Goal: Task Accomplishment & Management: Use online tool/utility

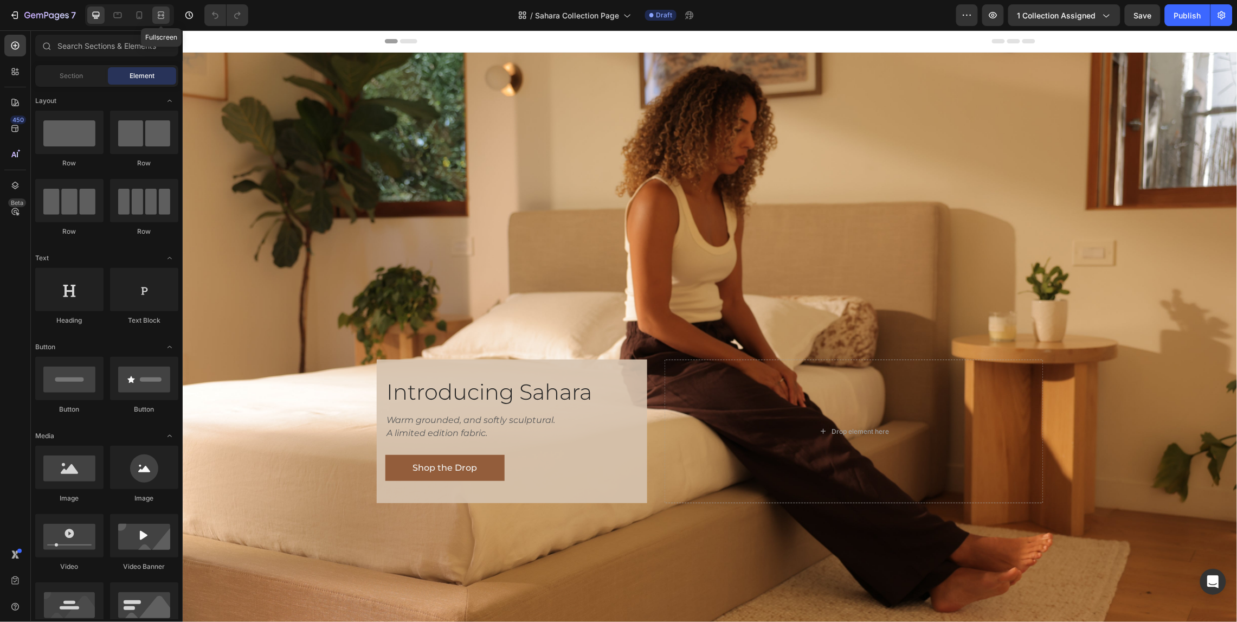
click at [158, 14] on icon at bounding box center [161, 15] width 11 height 11
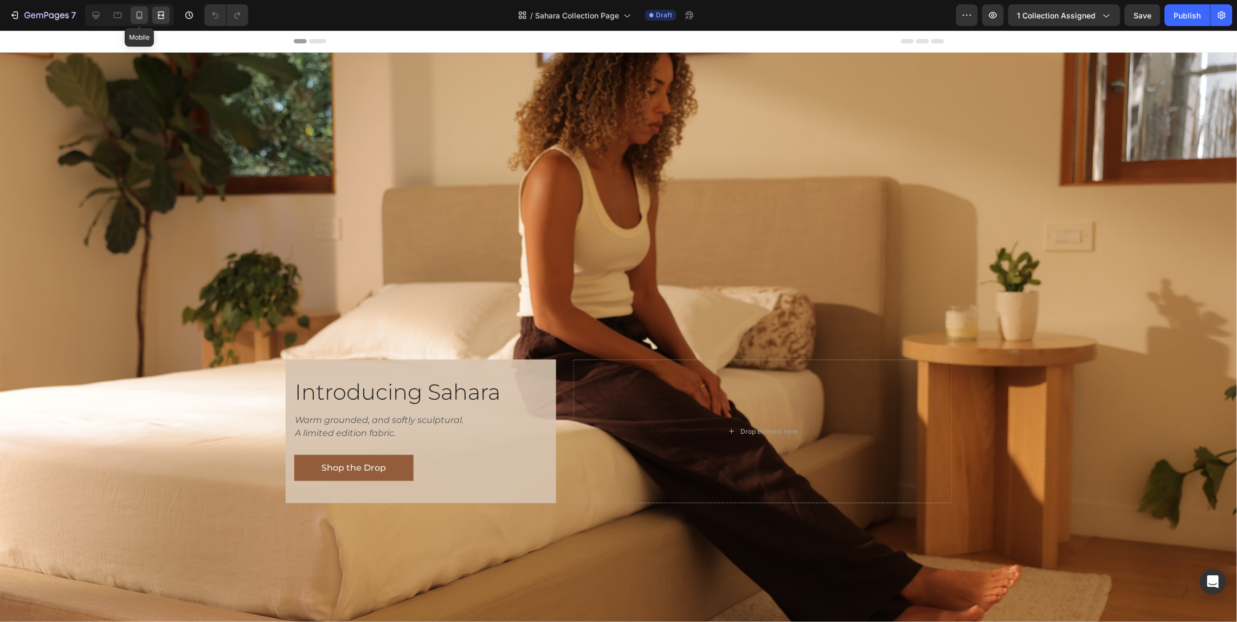
click at [134, 18] on icon at bounding box center [139, 15] width 11 height 11
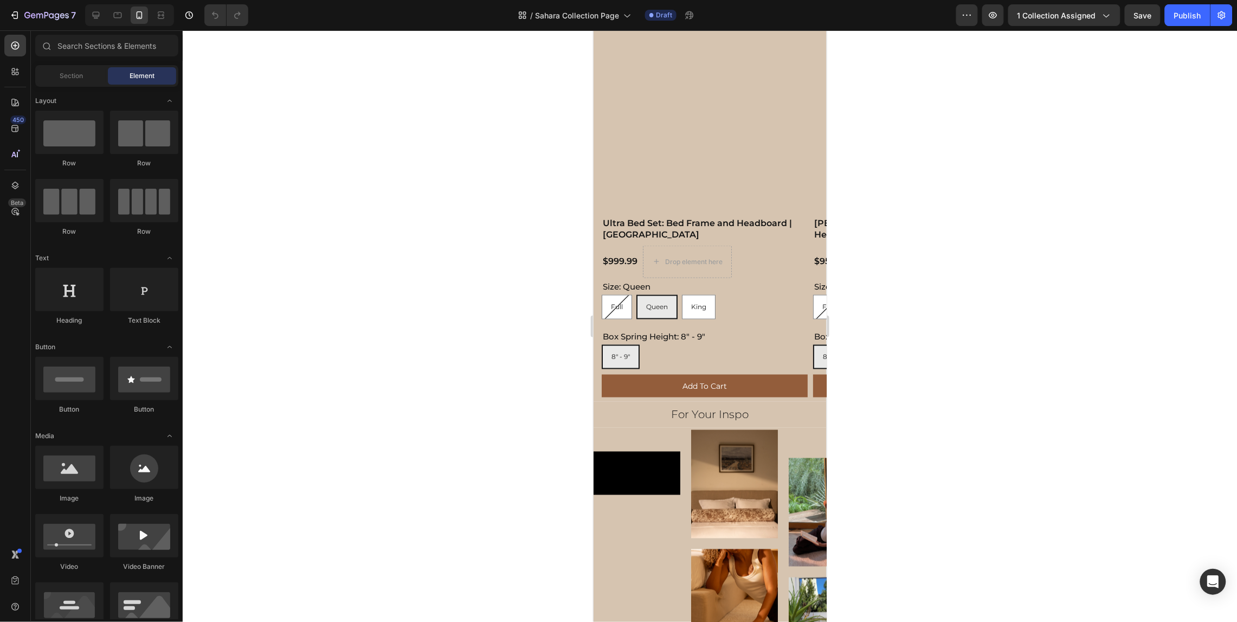
scroll to position [462, 0]
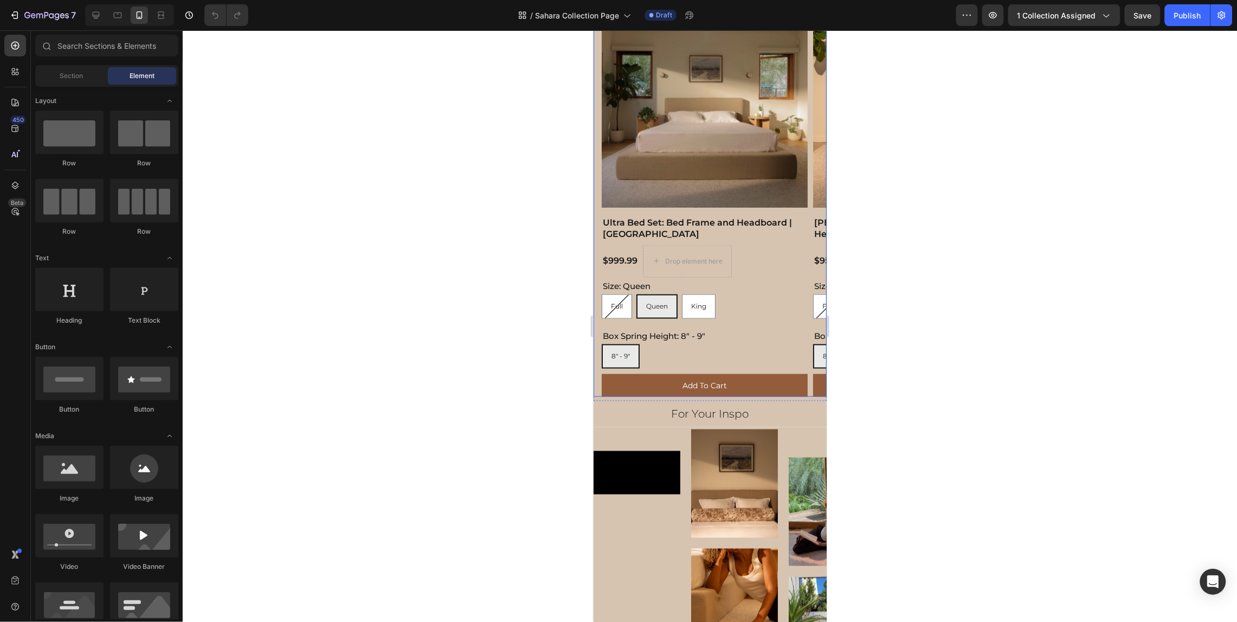
click at [597, 321] on div "Limited Edition Product Badge Product Images Ultra Bed Set: Bed Frame and Headb…" at bounding box center [709, 198] width 233 height 395
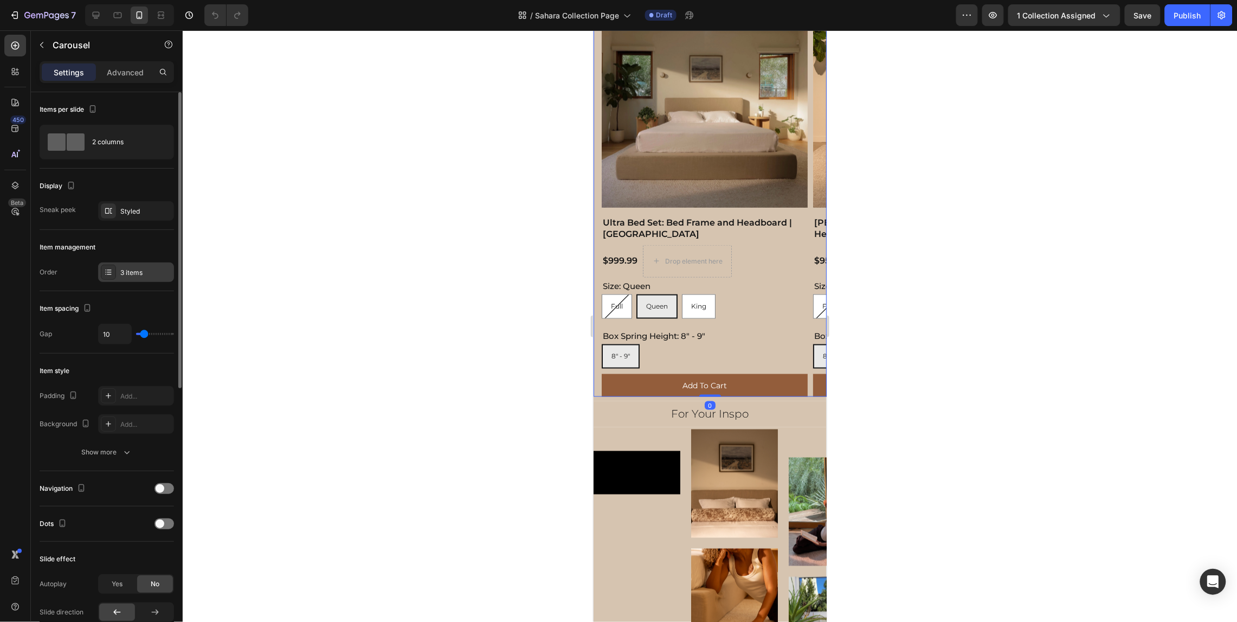
click at [150, 269] on div "3 items" at bounding box center [145, 273] width 51 height 10
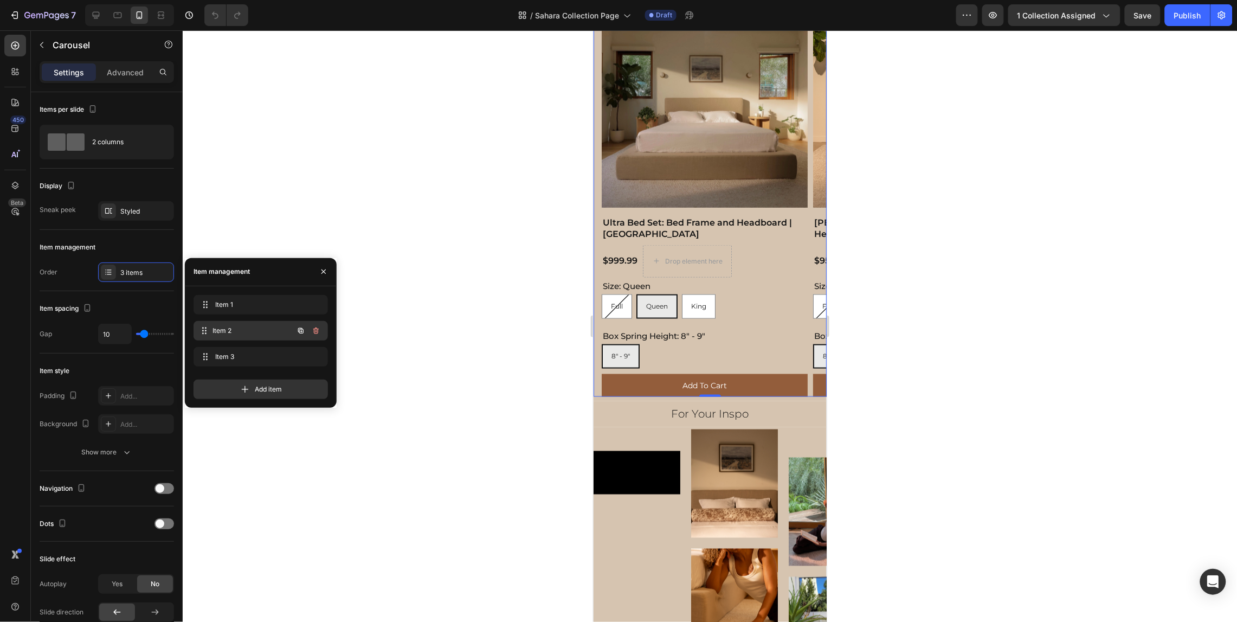
click at [216, 327] on span "Item 2" at bounding box center [253, 331] width 80 height 10
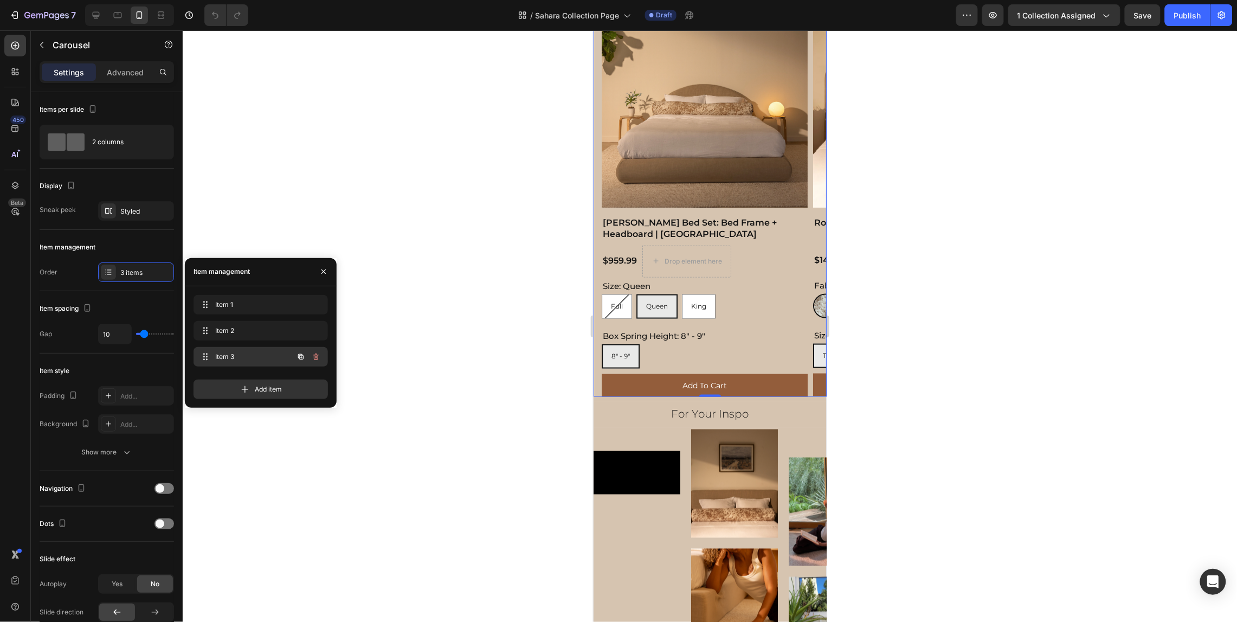
click at [252, 354] on span "Item 3" at bounding box center [245, 357] width 61 height 10
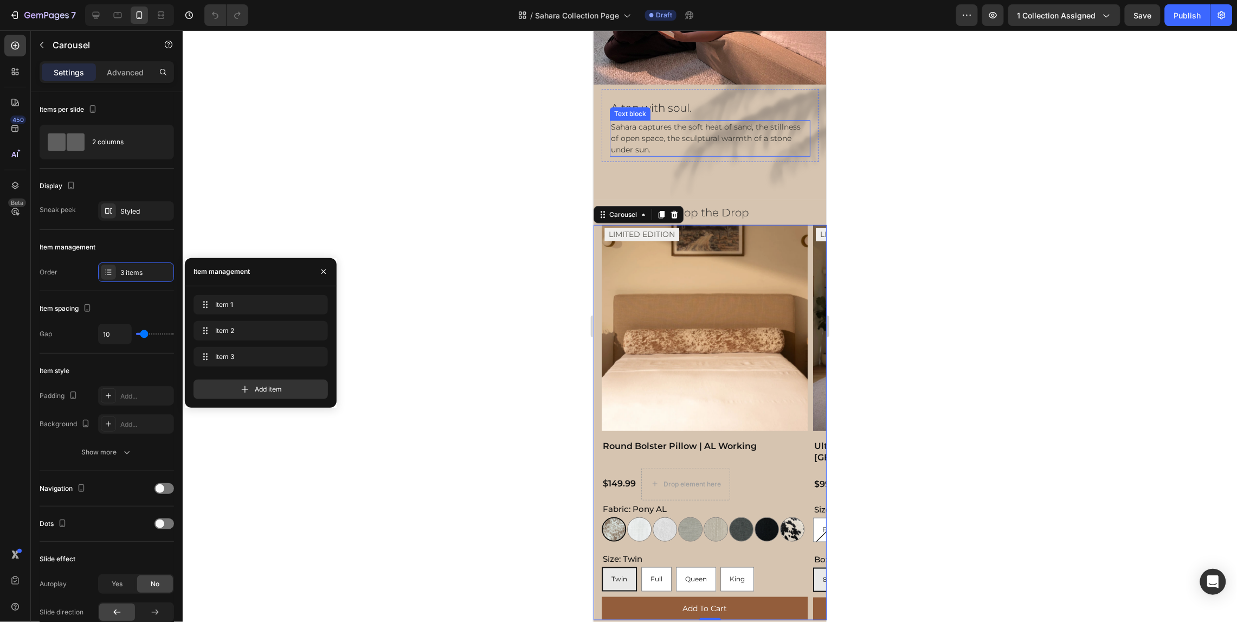
scroll to position [243, 0]
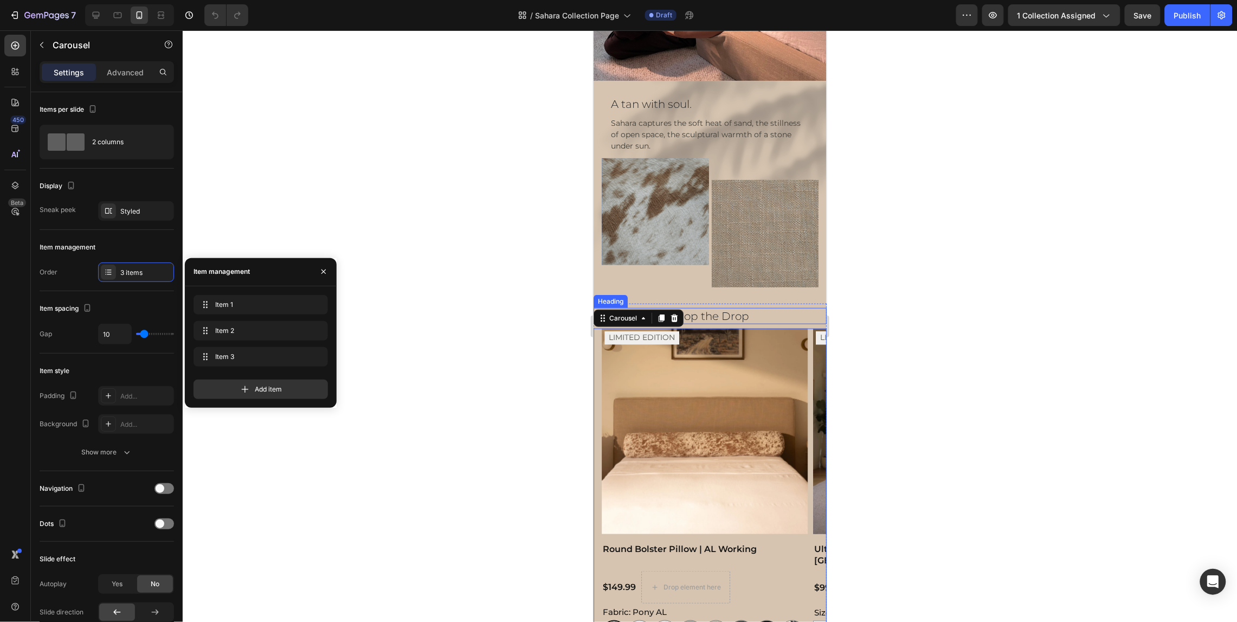
click at [882, 299] on div at bounding box center [710, 325] width 1055 height 591
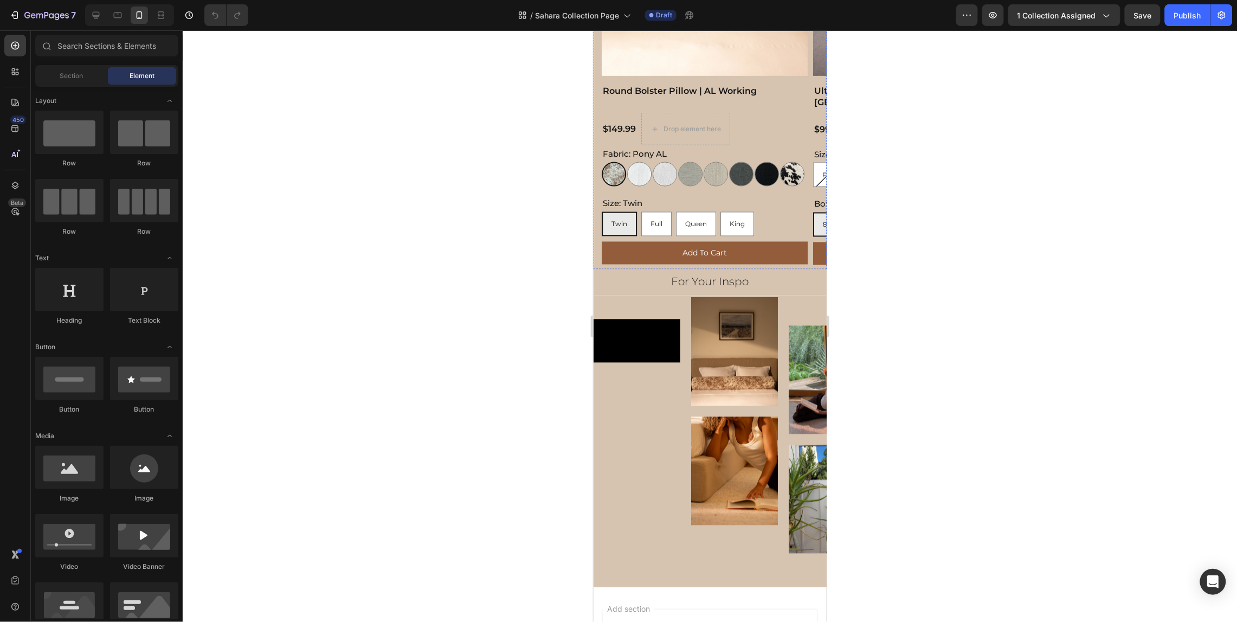
scroll to position [702, 0]
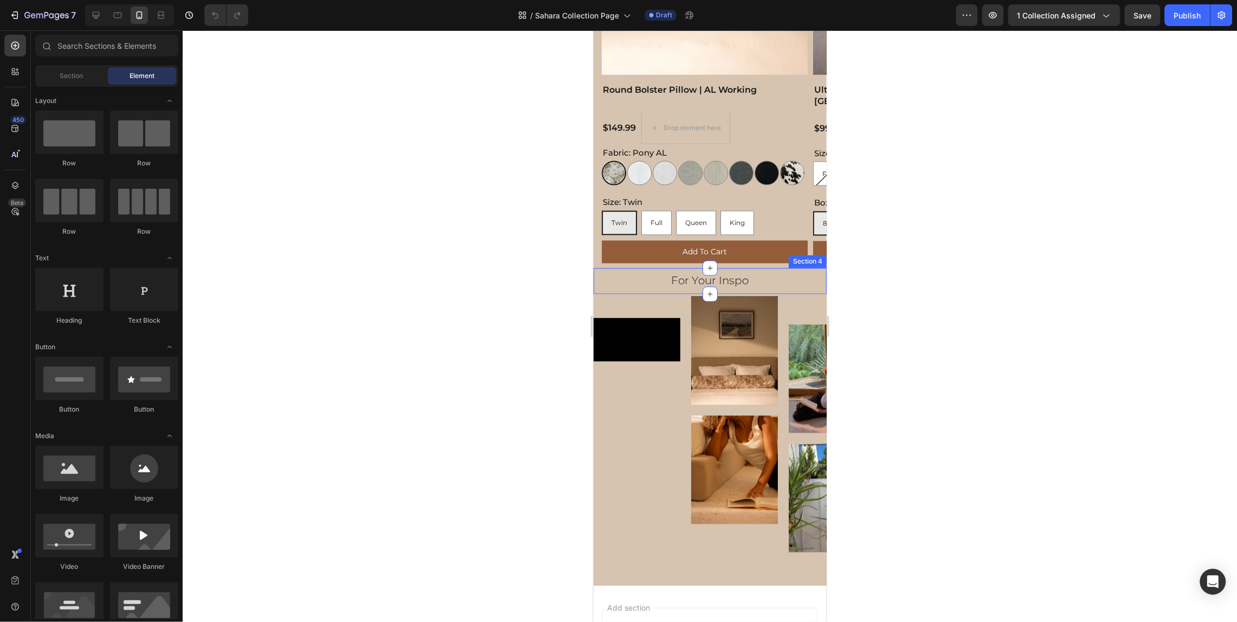
click at [863, 293] on div at bounding box center [710, 325] width 1055 height 591
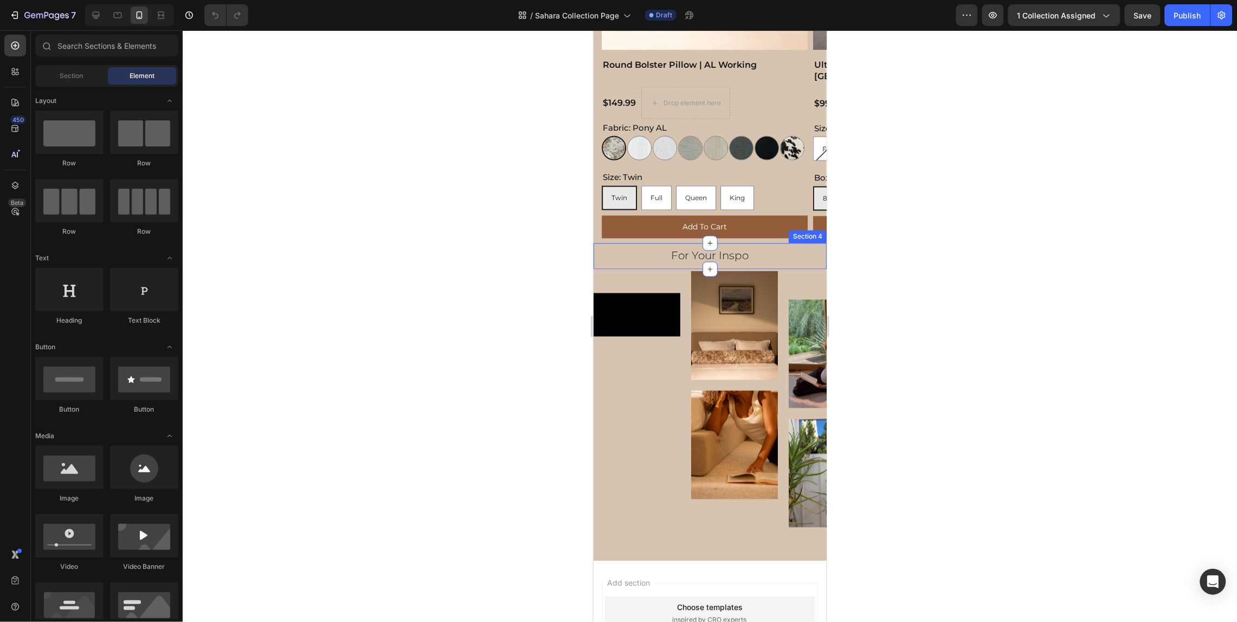
scroll to position [760, 0]
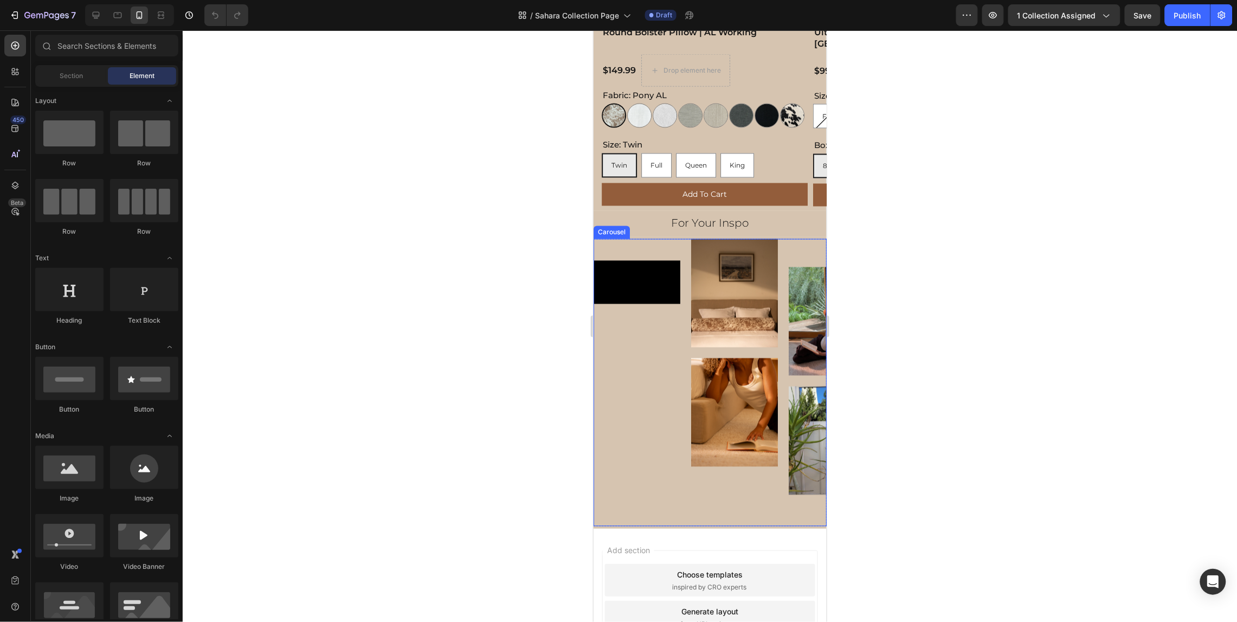
click at [599, 240] on div "Video" at bounding box center [636, 382] width 87 height 287
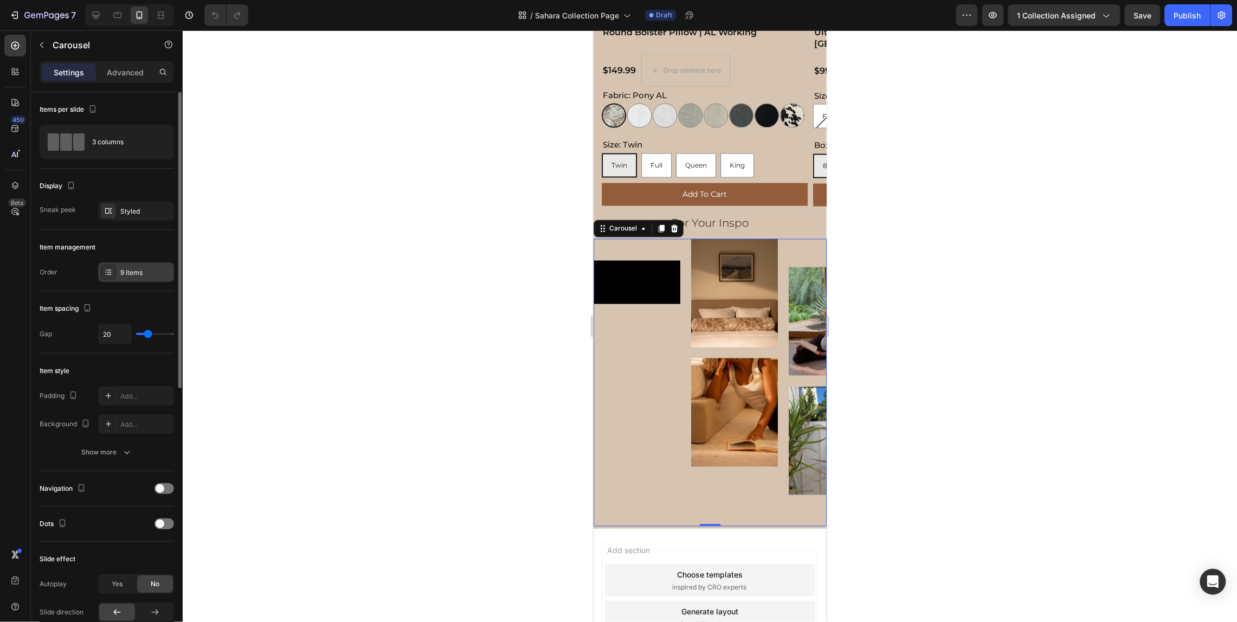
click at [144, 274] on div "9 items" at bounding box center [145, 273] width 51 height 10
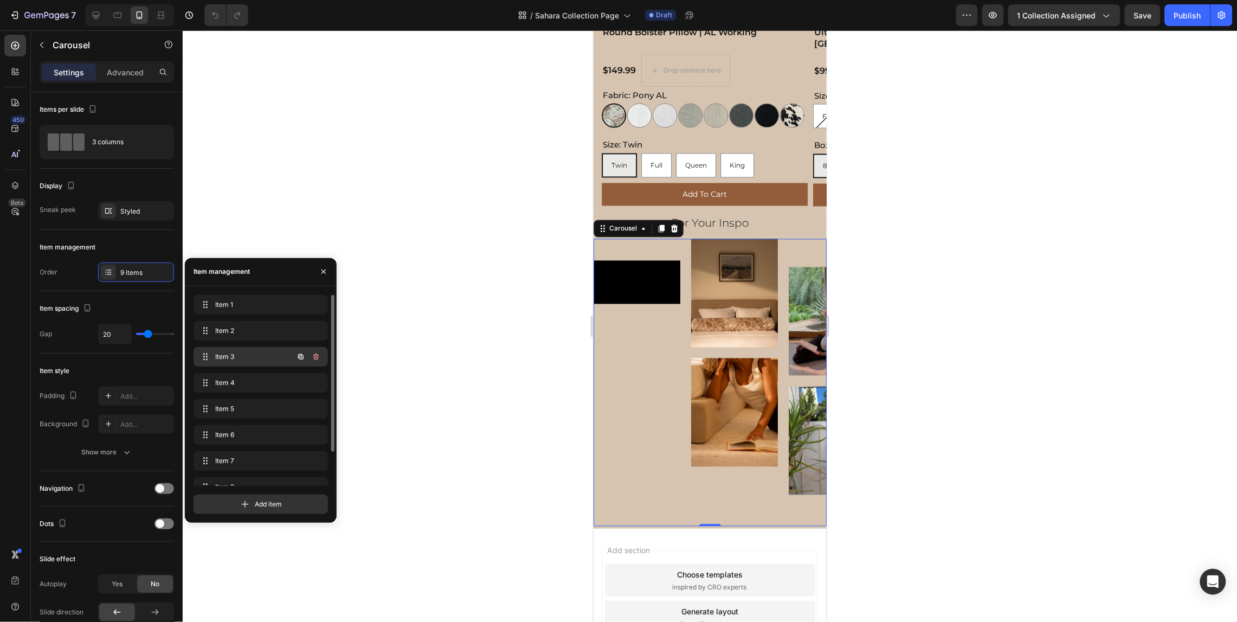
click at [268, 357] on span "Item 3" at bounding box center [245, 357] width 61 height 10
click at [253, 383] on span "Item 4" at bounding box center [245, 383] width 61 height 10
click at [253, 383] on span "Item 4" at bounding box center [253, 383] width 80 height 10
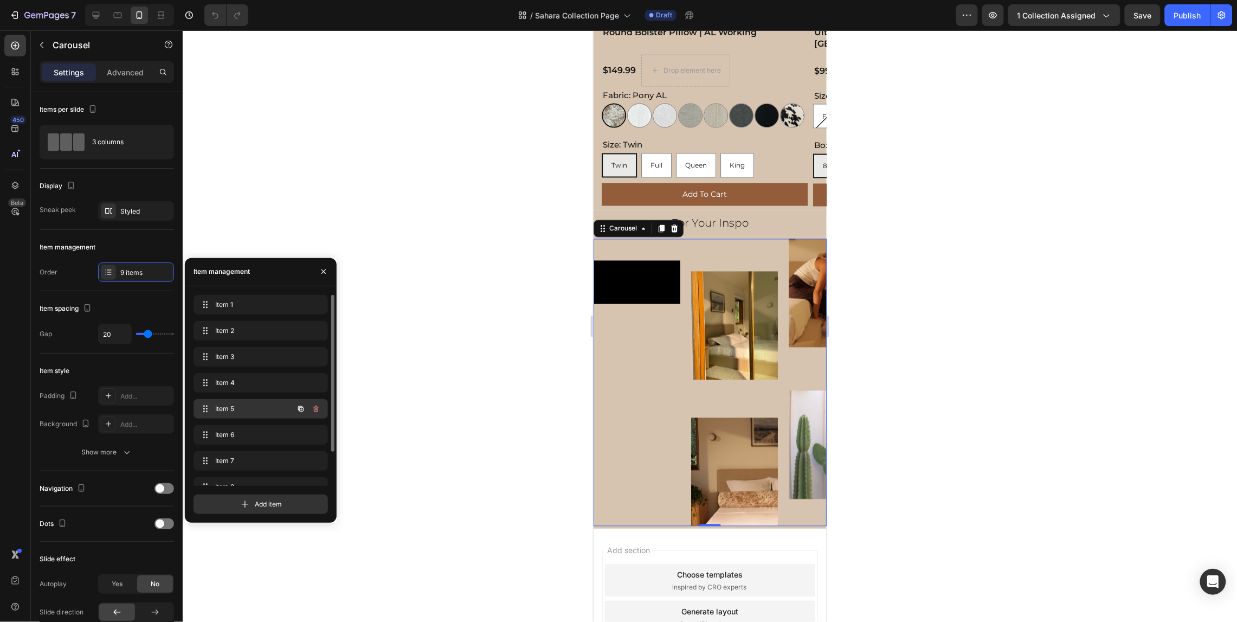
click at [232, 414] on div "Item 5 Item 5" at bounding box center [245, 408] width 95 height 15
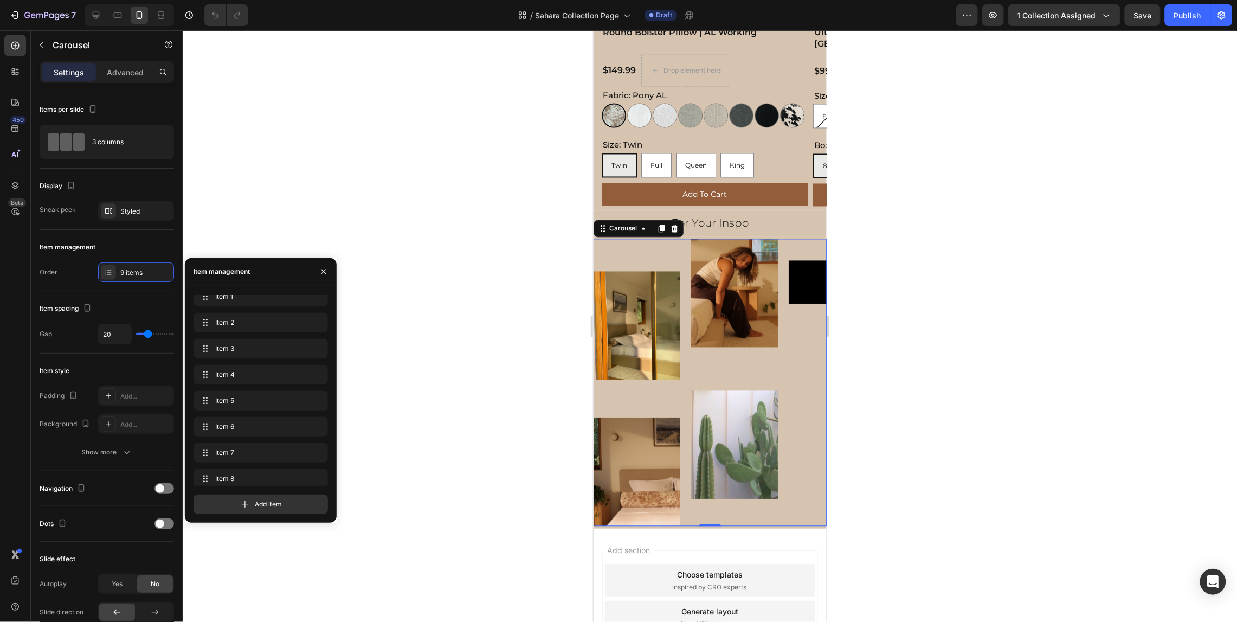
scroll to position [0, 0]
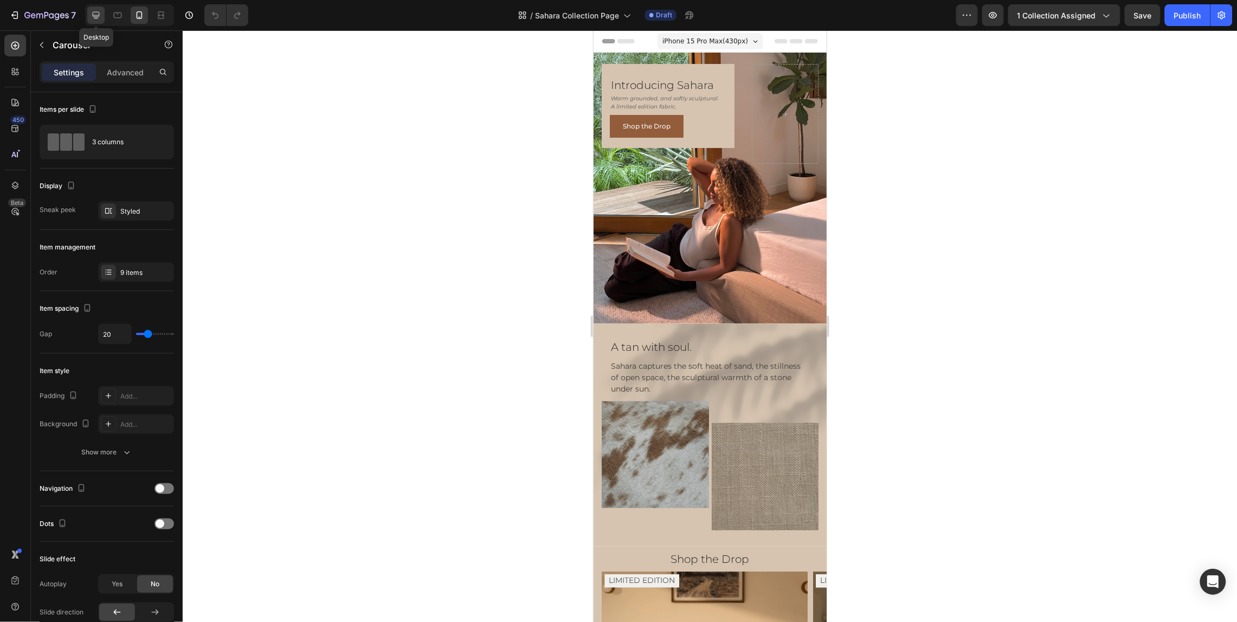
click at [99, 16] on icon at bounding box center [96, 15] width 7 height 7
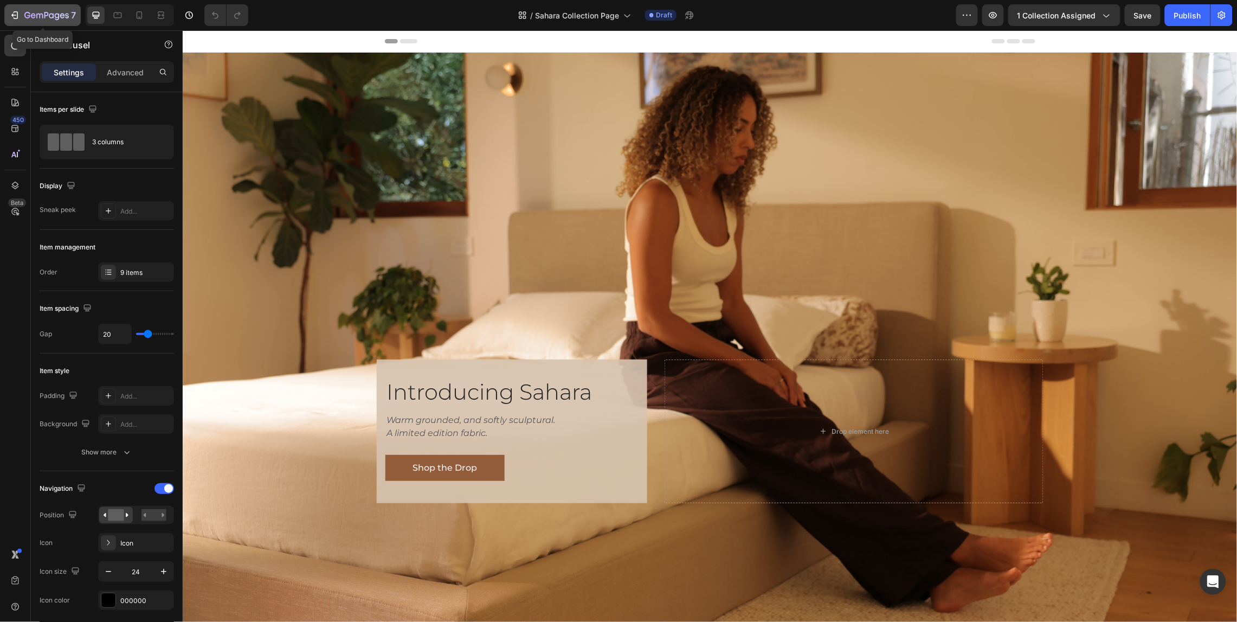
click at [24, 13] on div "7" at bounding box center [42, 15] width 67 height 13
